Goal: Task Accomplishment & Management: Manage account settings

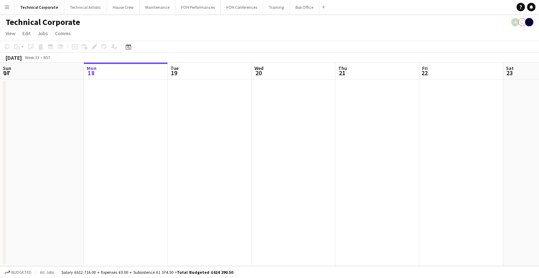
click at [134, 44] on div "Date picker [DATE] [DATE] [DATE] M [DATE] T [DATE] W [DATE] T [DATE] F [DATE] S…" at bounding box center [126, 46] width 16 height 8
click at [130, 45] on icon at bounding box center [128, 47] width 5 height 6
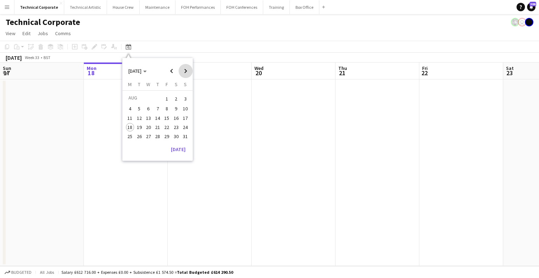
click at [181, 71] on span "Next month" at bounding box center [186, 71] width 14 height 14
click at [147, 133] on span "24" at bounding box center [148, 134] width 8 height 8
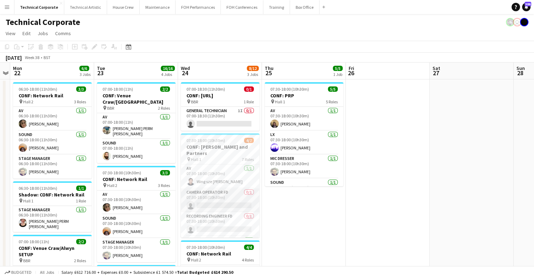
click at [226, 192] on app-card-role "Camera Operator FD 0/1 07:30-18:00 (10h30m) single-neutral-actions" at bounding box center [220, 200] width 79 height 24
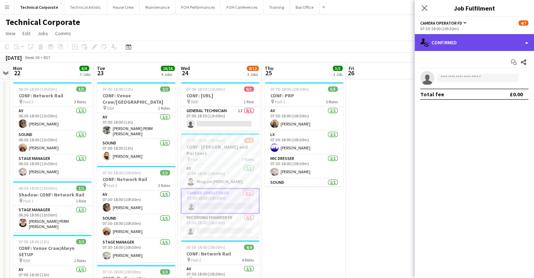
drag, startPoint x: 466, startPoint y: 42, endPoint x: 473, endPoint y: 45, distance: 7.3
click at [466, 42] on div "single-neutral-actions-check-2 Confirmed" at bounding box center [474, 42] width 119 height 17
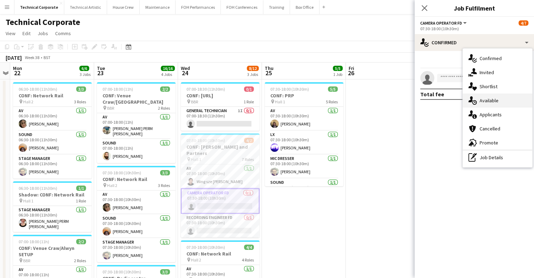
click at [507, 103] on div "single-neutral-actions-upload Available" at bounding box center [498, 100] width 70 height 14
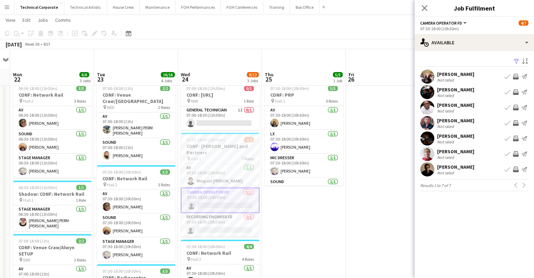
scroll to position [35, 0]
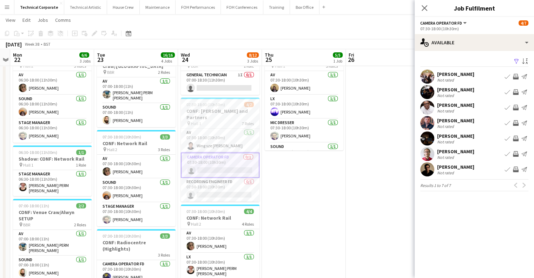
click at [515, 94] on app-icon "Invite crew" at bounding box center [516, 92] width 6 height 6
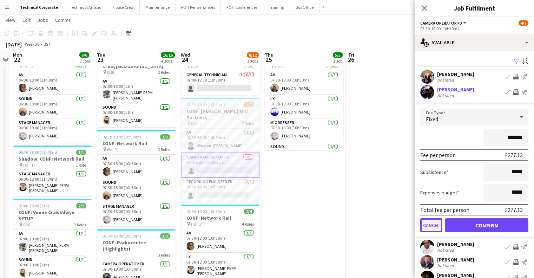
click at [425, 221] on button "Cancel" at bounding box center [431, 225] width 22 height 14
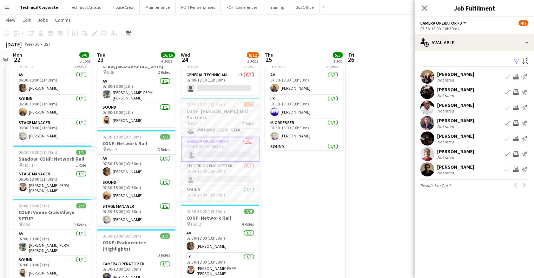
scroll to position [0, 0]
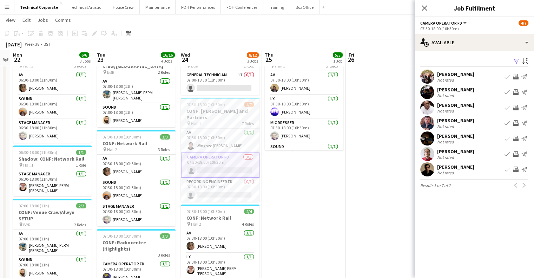
click at [513, 76] on app-icon "Invite crew" at bounding box center [516, 77] width 6 height 6
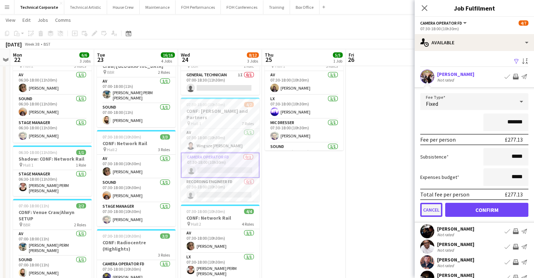
click at [430, 207] on button "Cancel" at bounding box center [431, 210] width 22 height 14
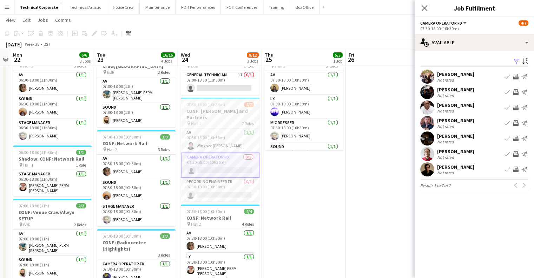
click at [517, 90] on app-icon "Invite crew" at bounding box center [516, 92] width 6 height 6
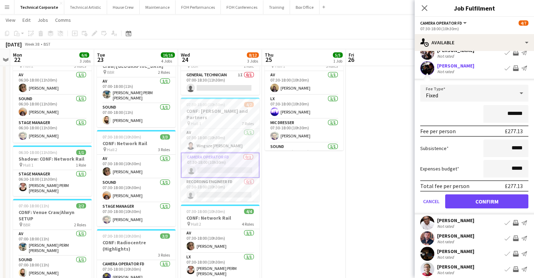
scroll to position [35, 0]
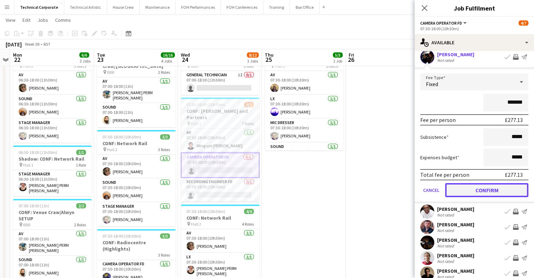
click at [487, 186] on button "Confirm" at bounding box center [486, 190] width 83 height 14
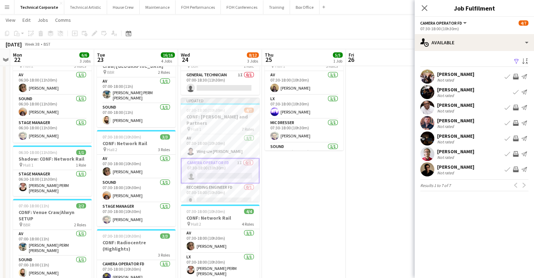
scroll to position [0, 0]
click at [229, 188] on app-card-role "Vision Mixer FD 0/1 07:30-18:00 (10h30m) single-neutral-actions" at bounding box center [220, 197] width 79 height 24
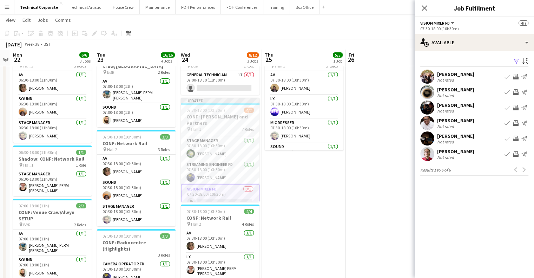
click at [517, 74] on app-icon "Invite crew" at bounding box center [516, 77] width 6 height 6
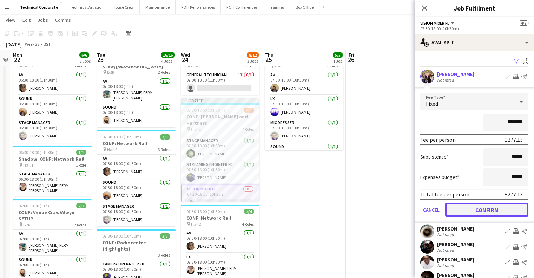
click at [488, 207] on button "Confirm" at bounding box center [486, 210] width 83 height 14
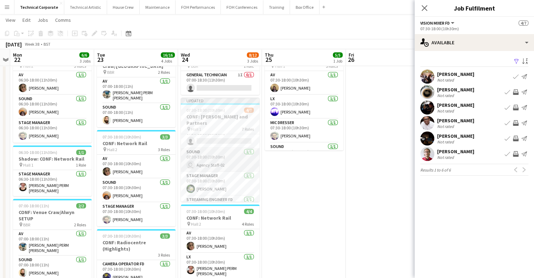
scroll to position [0, 0]
click at [225, 182] on app-card-role "Recording Engineer FD 0/1 07:30-18:00 (10h30m) single-neutral-actions" at bounding box center [220, 194] width 79 height 24
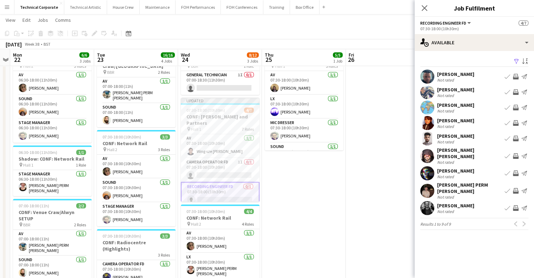
click at [517, 205] on app-icon "Invite crew" at bounding box center [516, 208] width 6 height 6
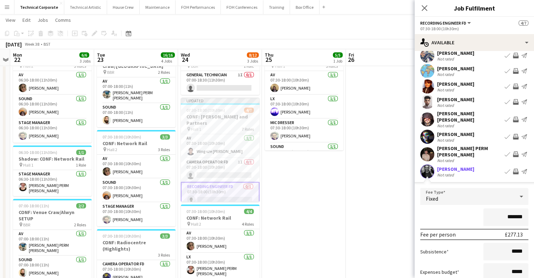
scroll to position [70, 0]
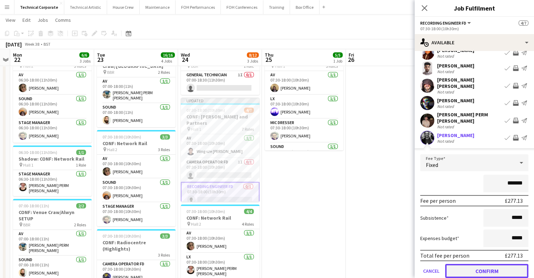
click at [480, 264] on button "Confirm" at bounding box center [486, 271] width 83 height 14
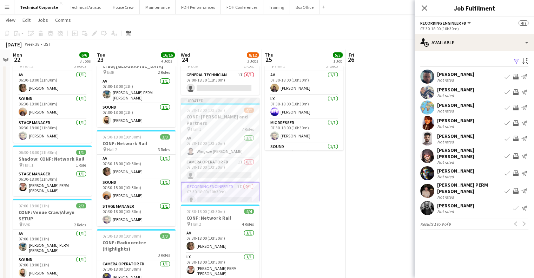
click at [289, 178] on app-date-cell "07:30-18:00 (10h30m) 5/5 CONF: PRP pin Hall 1 5 Roles AV [DATE] 07:30-18:00 (10…" at bounding box center [304, 248] width 84 height 408
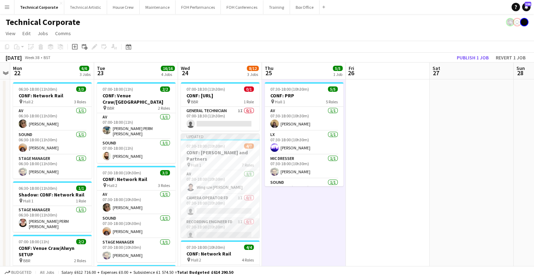
click at [221, 218] on app-card-role "Recording Engineer FD 1I 0/1 07:30-18:00 (10h30m) single-neutral-actions" at bounding box center [220, 230] width 79 height 24
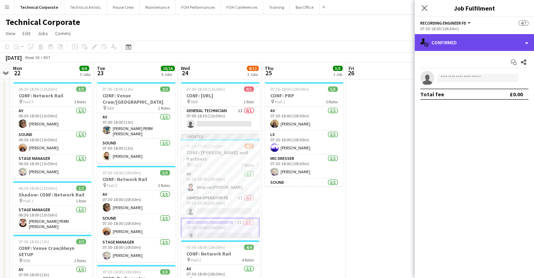
click at [471, 41] on div "single-neutral-actions-check-2 Confirmed" at bounding box center [474, 42] width 119 height 17
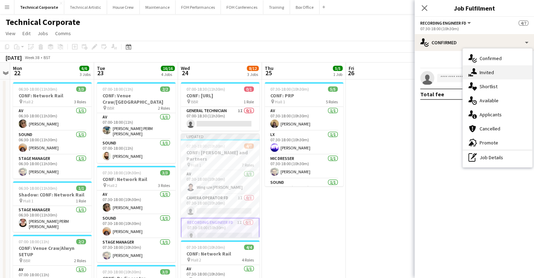
click at [500, 79] on div "single-neutral-actions-share-1 Invited" at bounding box center [498, 72] width 70 height 14
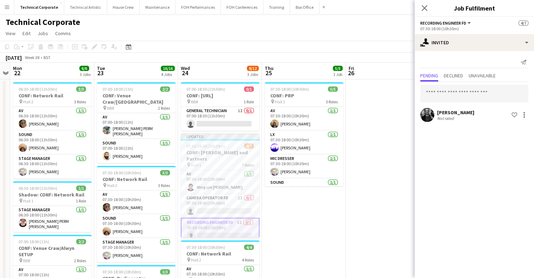
click at [444, 120] on div "Not rated" at bounding box center [446, 118] width 18 height 5
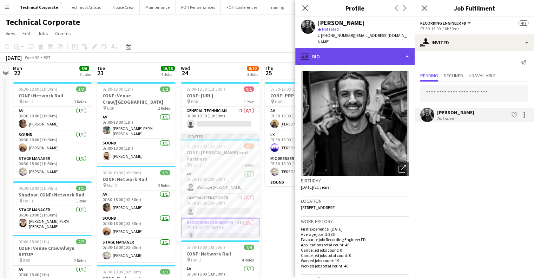
click at [345, 52] on div "profile Bio" at bounding box center [354, 56] width 119 height 17
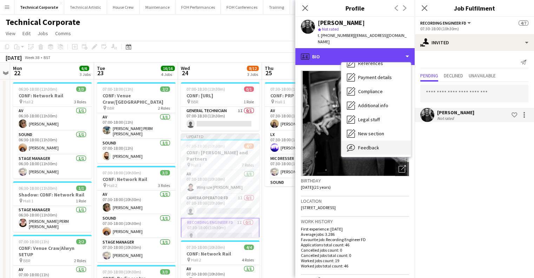
scroll to position [94, 0]
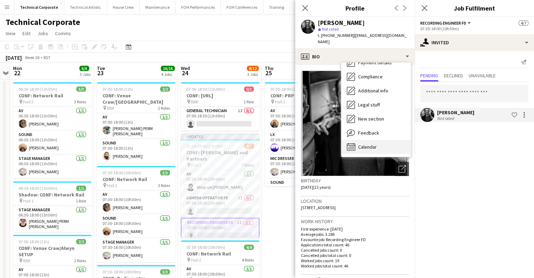
click at [380, 140] on div "Calendar Calendar" at bounding box center [376, 147] width 70 height 14
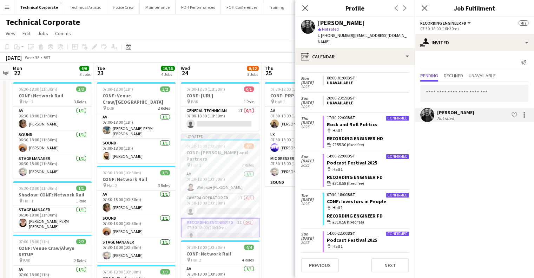
scroll to position [243, 0]
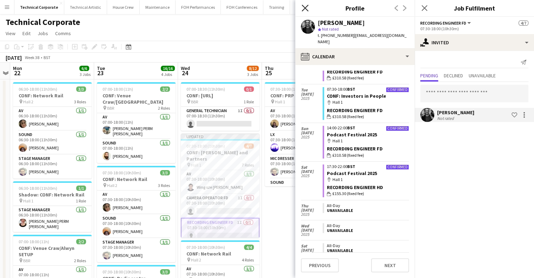
click at [308, 7] on icon "Close pop-in" at bounding box center [305, 8] width 7 height 7
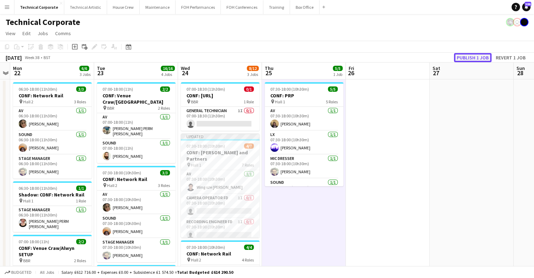
click at [482, 59] on button "Publish 1 job" at bounding box center [473, 57] width 38 height 9
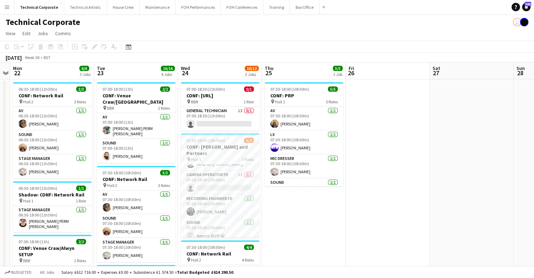
scroll to position [0, 0]
